Goal: Task Accomplishment & Management: Manage account settings

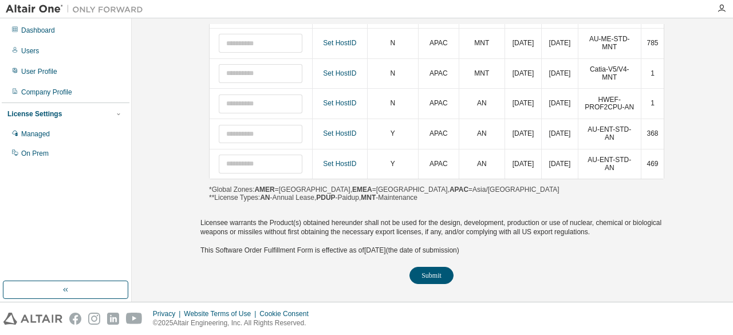
scroll to position [107, 0]
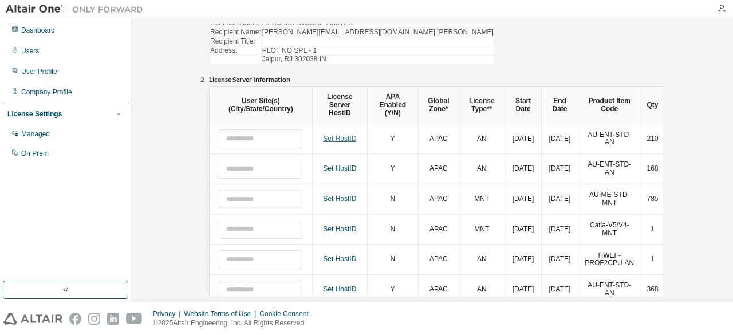
click at [336, 138] on link "Set HostID" at bounding box center [339, 139] width 33 height 8
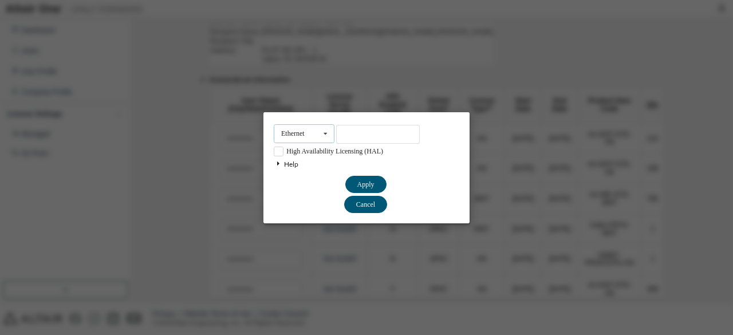
click at [321, 141] on icon at bounding box center [326, 134] width 14 height 18
click at [199, 135] on div "Ethernet Ethernet Dongle HardDisk Long High Availability Licensing (HAL) Help Y…" at bounding box center [366, 167] width 733 height 335
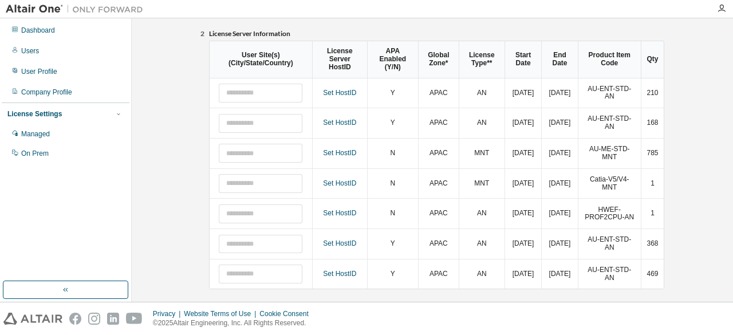
scroll to position [151, 0]
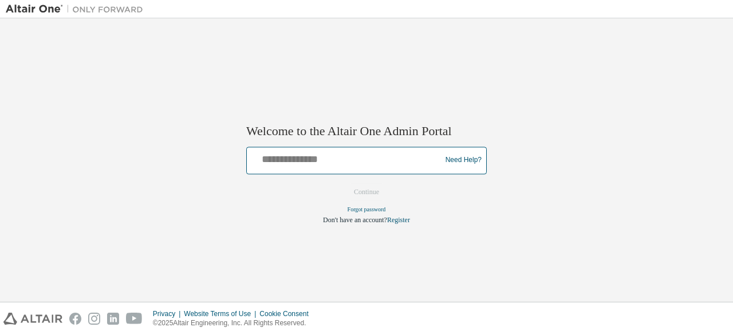
click at [354, 158] on input "text" at bounding box center [346, 158] width 189 height 17
type input "**********"
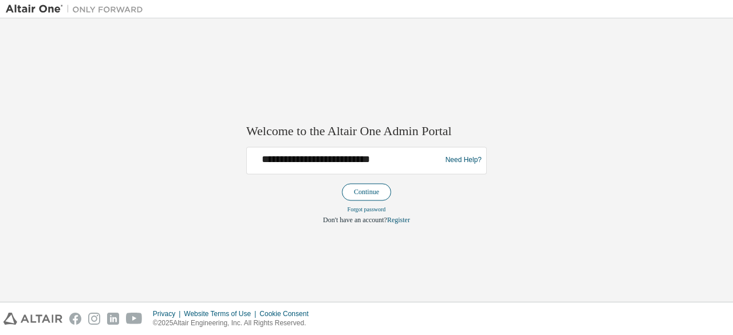
click at [363, 187] on button "Continue" at bounding box center [366, 191] width 49 height 17
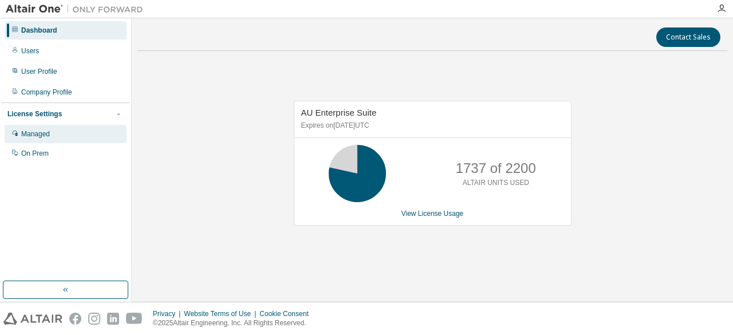
click at [57, 134] on div "Managed" at bounding box center [66, 134] width 122 height 18
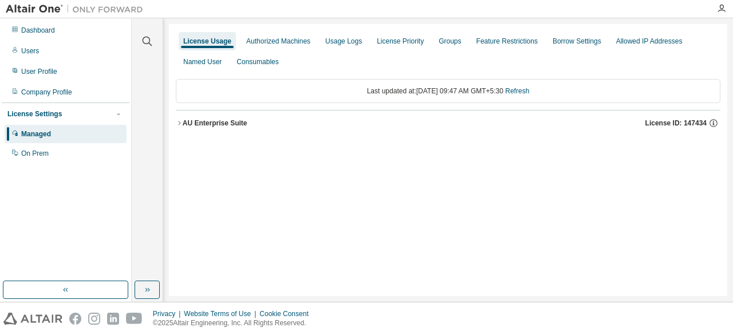
click at [177, 125] on icon "button" at bounding box center [179, 123] width 7 height 7
